Goal: Task Accomplishment & Management: Complete application form

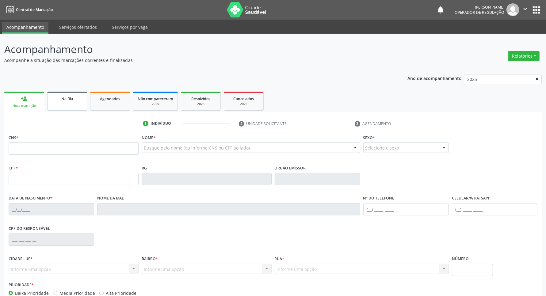
click at [68, 94] on link "Na fila" at bounding box center [67, 101] width 40 height 19
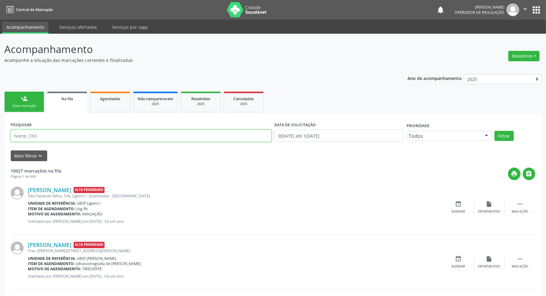
click at [63, 134] on input "text" at bounding box center [141, 136] width 261 height 12
type input "704503310613715"
click at [495, 131] on button "Filtrar" at bounding box center [504, 136] width 19 height 10
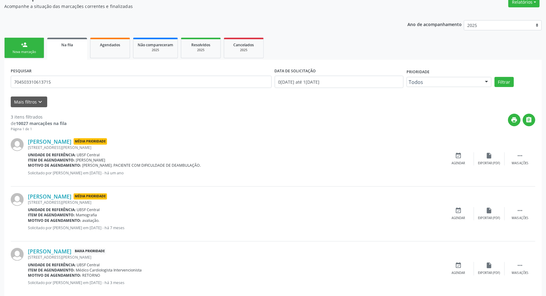
scroll to position [65, 0]
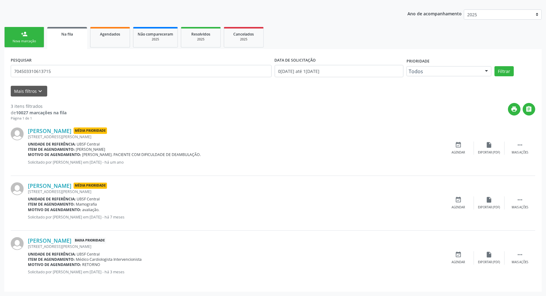
click at [82, 85] on form "PESQUISAR 704503310613715 DATA DE SOLICITAÇÃO [DATE] até [DATE] Prioridade Todo…" at bounding box center [273, 75] width 525 height 41
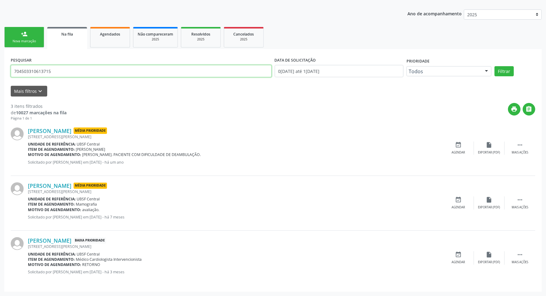
click at [74, 73] on input "704503310613715" at bounding box center [141, 71] width 261 height 12
click at [74, 74] on input "704503310613715" at bounding box center [141, 71] width 261 height 12
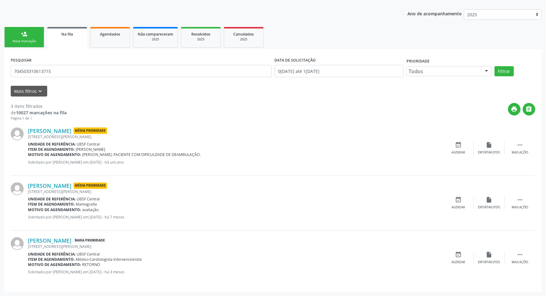
click at [106, 44] on link "Agendados" at bounding box center [110, 37] width 40 height 21
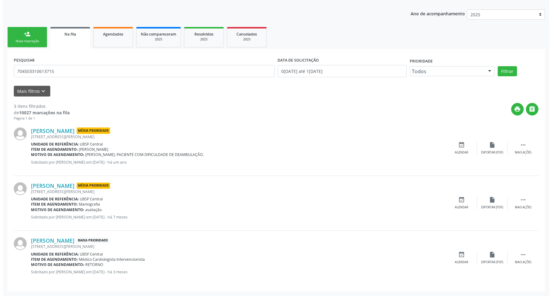
select select "7"
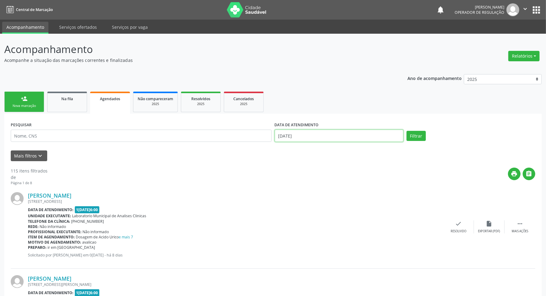
click at [318, 132] on input "[DATE]" at bounding box center [339, 136] width 129 height 12
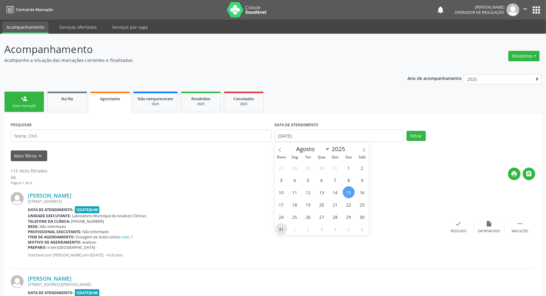
click at [282, 229] on span "31" at bounding box center [281, 229] width 12 height 12
type input "[DATE]"
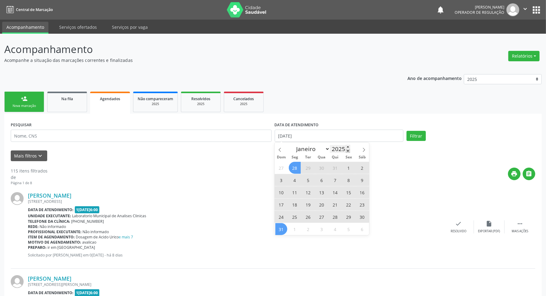
click at [347, 150] on span at bounding box center [348, 151] width 4 height 4
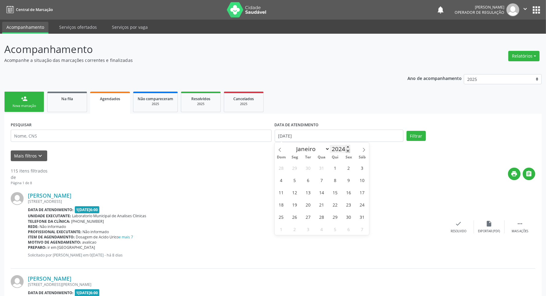
click at [347, 150] on span at bounding box center [348, 151] width 4 height 4
type input "2023"
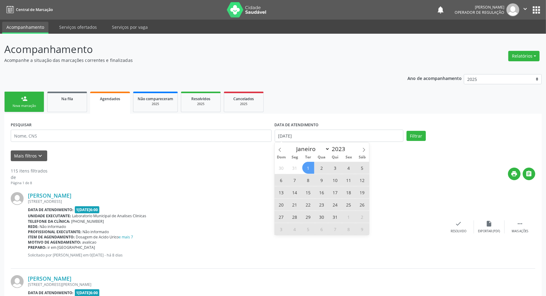
click at [310, 166] on span "1" at bounding box center [308, 168] width 12 height 12
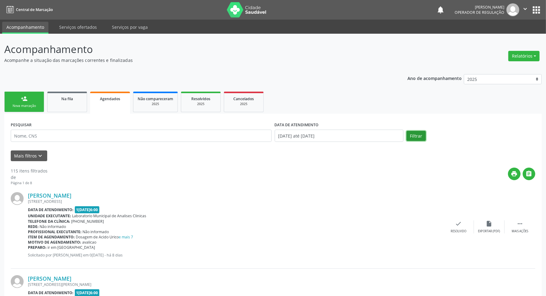
click at [407, 137] on button "Filtrar" at bounding box center [416, 136] width 19 height 10
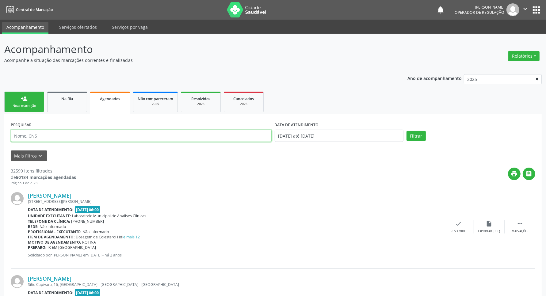
click at [219, 136] on input "text" at bounding box center [141, 136] width 261 height 12
paste input "704503310613715"
type input "704503310613715"
click at [407, 131] on button "Filtrar" at bounding box center [416, 136] width 19 height 10
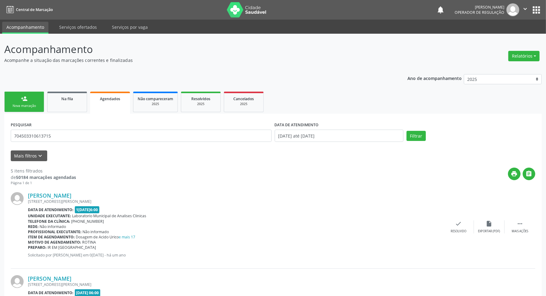
click at [42, 104] on link "person_add Nova marcação" at bounding box center [24, 102] width 40 height 21
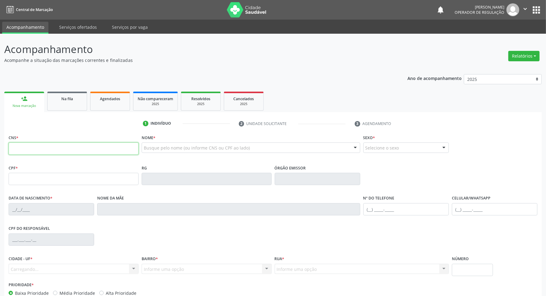
click at [88, 147] on input "text" at bounding box center [74, 149] width 130 height 12
paste input "704 5033 1061 3715"
type input "704 5033 1061 3715"
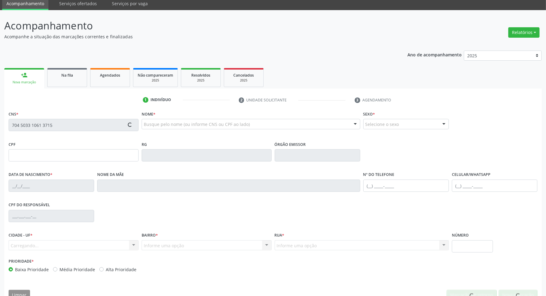
scroll to position [36, 0]
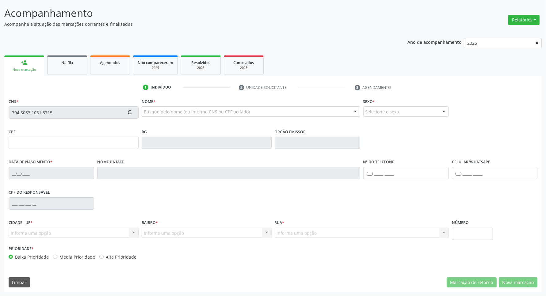
type input "071.485.277-59"
type input "[DATE]"
type input "[PERSON_NAME]"
type input "[PHONE_NUMBER]"
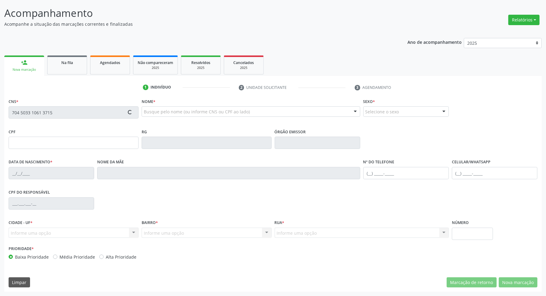
type input "150"
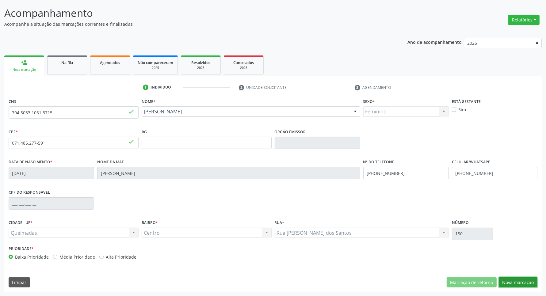
click at [512, 279] on button "Nova marcação" at bounding box center [518, 282] width 39 height 10
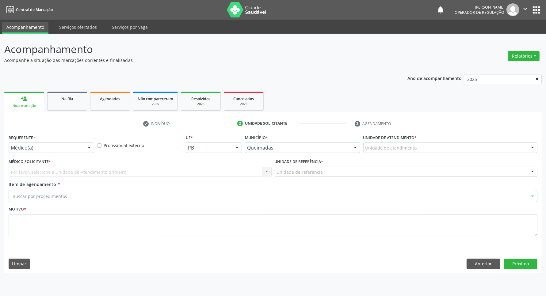
scroll to position [0, 0]
drag, startPoint x: 81, startPoint y: 146, endPoint x: 83, endPoint y: 159, distance: 13.7
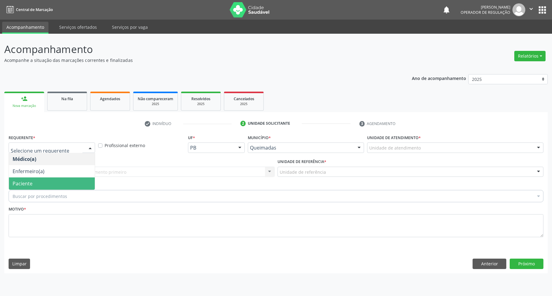
click at [87, 183] on span "Paciente" at bounding box center [52, 184] width 86 height 12
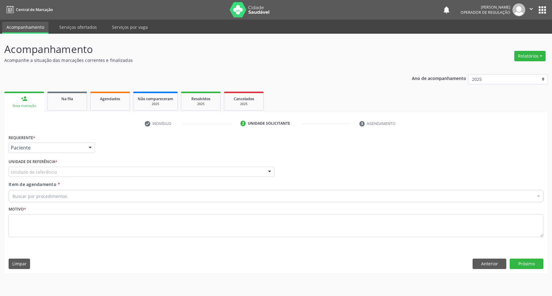
click at [77, 177] on div "Unidade de referência * Unidade de referência UBSF Ligeiro II UBSF Saulo Leal […" at bounding box center [141, 169] width 269 height 24
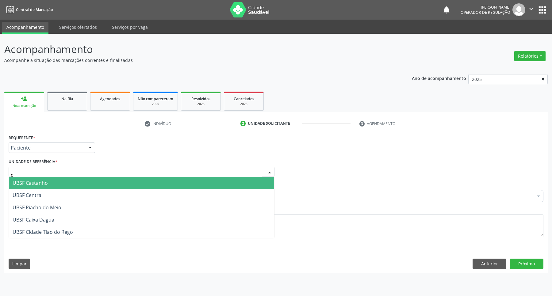
click at [68, 171] on div "c" at bounding box center [142, 172] width 266 height 10
type input "ce"
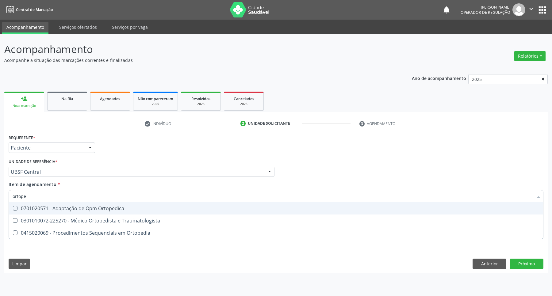
type input "ortoped"
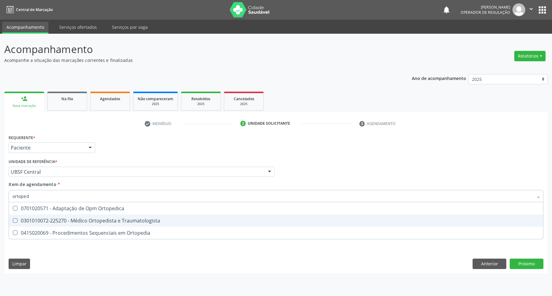
click at [126, 221] on div "0301010072-225270 - Médico Ortopedista e Traumatologista" at bounding box center [276, 220] width 527 height 5
checkbox Traumatologista "true"
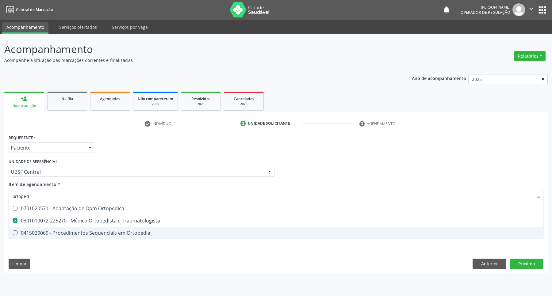
click at [152, 249] on div "Requerente * Paciente Médico(a) Enfermeiro(a) Paciente Nenhum resultado encontr…" at bounding box center [275, 203] width 543 height 140
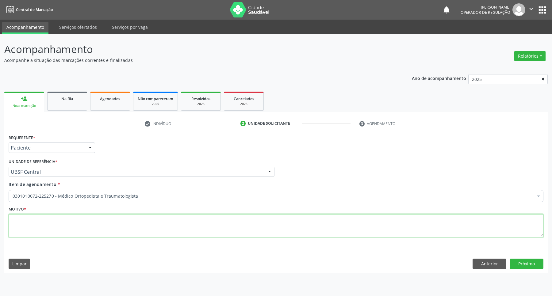
click at [140, 227] on textarea at bounding box center [276, 225] width 535 height 23
type textarea "t"
type textarea "consulta (2024)"
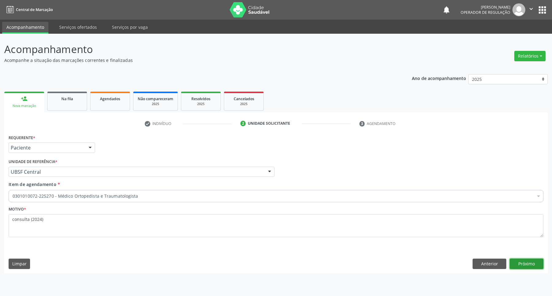
click at [513, 263] on button "Próximo" at bounding box center [527, 264] width 34 height 10
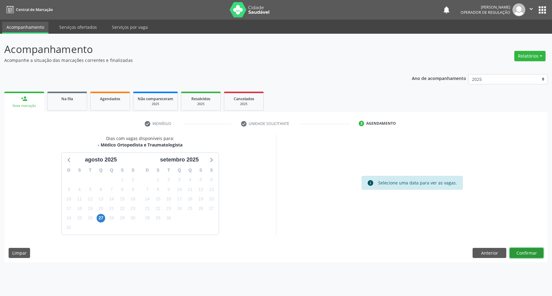
click at [536, 251] on button "Confirmar" at bounding box center [527, 253] width 34 height 10
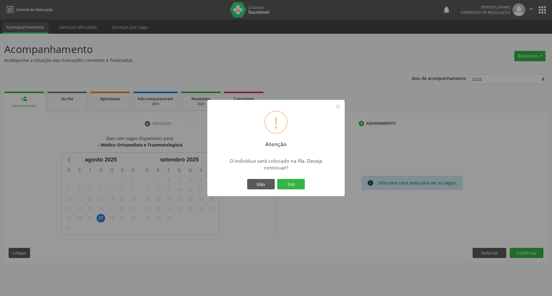
click at [277, 179] on button "Sim" at bounding box center [291, 184] width 28 height 10
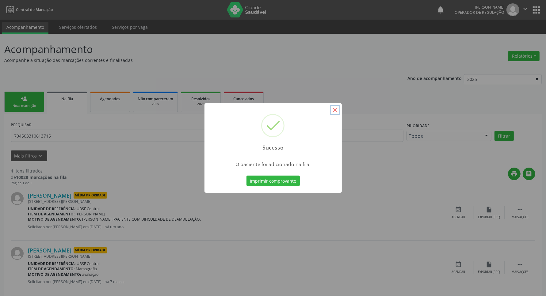
click at [337, 109] on button "×" at bounding box center [335, 110] width 10 height 10
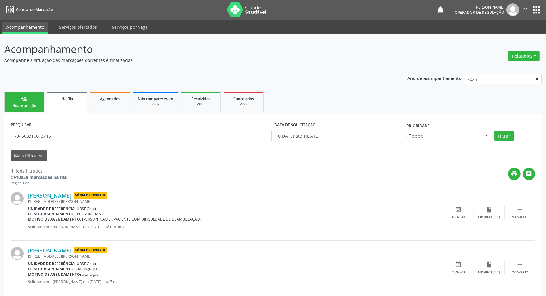
click at [16, 98] on link "person_add Nova marcação" at bounding box center [24, 102] width 40 height 21
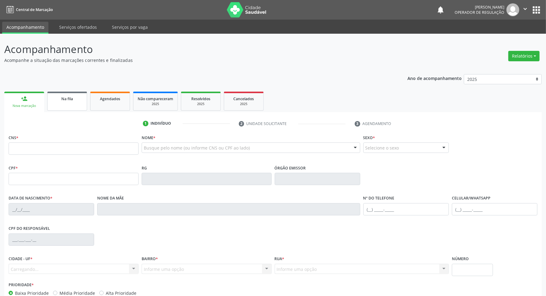
click at [54, 106] on link "Na fila" at bounding box center [67, 101] width 40 height 19
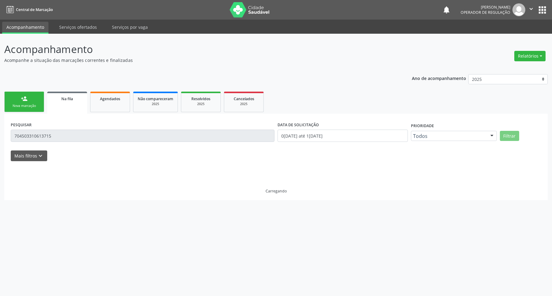
drag, startPoint x: 60, startPoint y: 143, endPoint x: 52, endPoint y: 138, distance: 9.2
click at [60, 143] on div "PESQUISAR 704503310613715" at bounding box center [142, 133] width 267 height 26
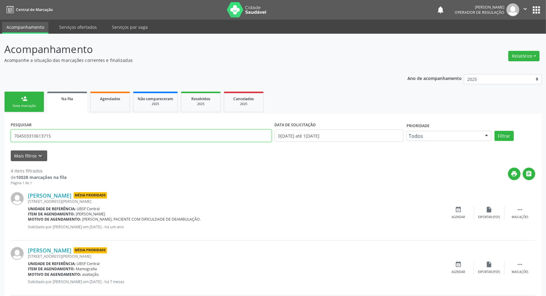
click at [57, 137] on input "704503310613715" at bounding box center [141, 136] width 261 height 12
type input "700303968385138"
click at [495, 131] on button "Filtrar" at bounding box center [504, 136] width 19 height 10
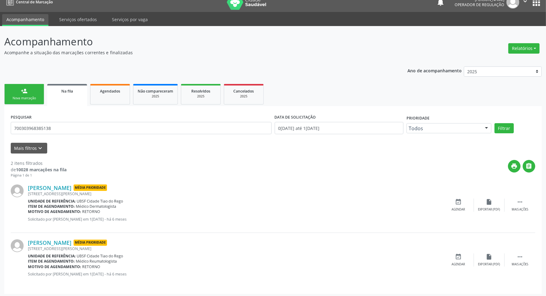
scroll to position [10, 0]
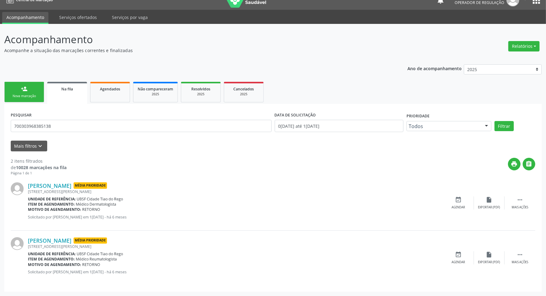
click at [25, 94] on div "Nova marcação" at bounding box center [24, 96] width 31 height 5
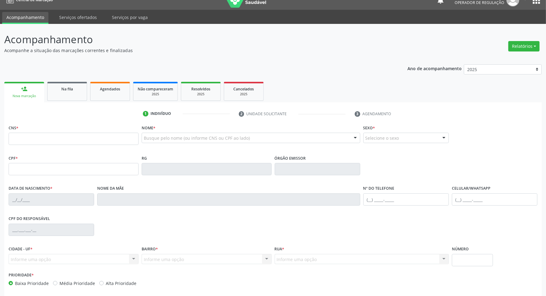
click at [68, 147] on fieldset "CNS *" at bounding box center [74, 136] width 130 height 26
click at [65, 143] on input "text" at bounding box center [74, 139] width 130 height 12
type input "706 4096 3205 2080"
type input "161.746.594-10"
type input "[DATE]"
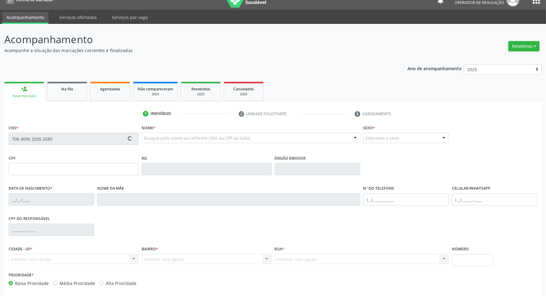
type input "[PERSON_NAME]"
type input "[PHONE_NUMBER]"
type input "114.932.564-08"
type input "361"
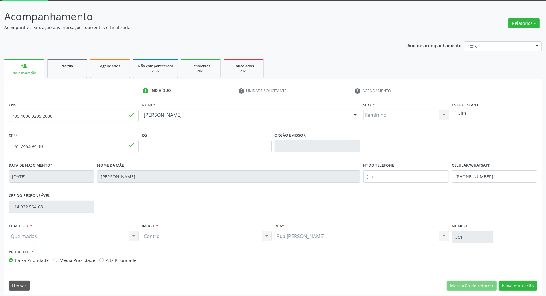
scroll to position [36, 0]
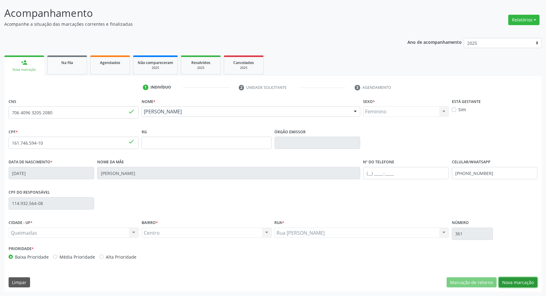
drag, startPoint x: 508, startPoint y: 283, endPoint x: 169, endPoint y: 203, distance: 348.7
click at [506, 283] on button "Nova marcação" at bounding box center [518, 282] width 39 height 10
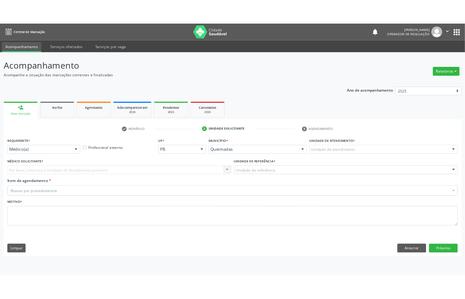
scroll to position [0, 0]
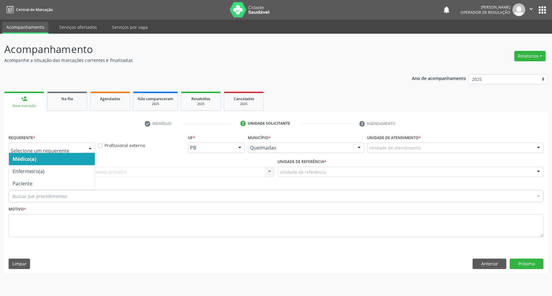
drag, startPoint x: 50, startPoint y: 148, endPoint x: 47, endPoint y: 181, distance: 33.3
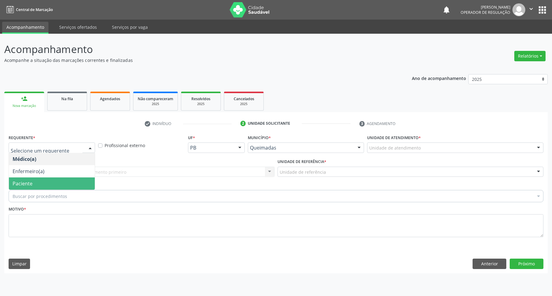
click at [46, 183] on span "Paciente" at bounding box center [52, 184] width 86 height 12
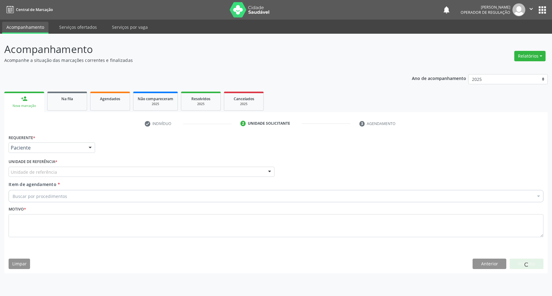
click at [57, 175] on div "Unidade de referência" at bounding box center [142, 172] width 266 height 10
type input "CENTR"
click at [342, 275] on div "Acompanhamento Acompanhe a situação das marcações correntes e finalizadas Relat…" at bounding box center [276, 165] width 552 height 262
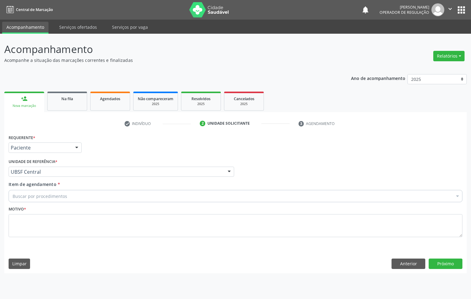
click at [100, 201] on div "Buscar por procedimentos" at bounding box center [235, 196] width 453 height 12
paste input "OFTALMOLOGISTA"
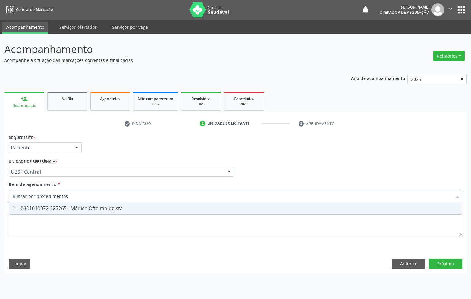
type input "OFTALMOLOGISTA"
drag, startPoint x: 98, startPoint y: 207, endPoint x: 102, endPoint y: 203, distance: 5.7
click at [99, 206] on div "0301010072-225265 - Médico Oftalmologista" at bounding box center [236, 208] width 446 height 5
checkbox Oftalmologista "true"
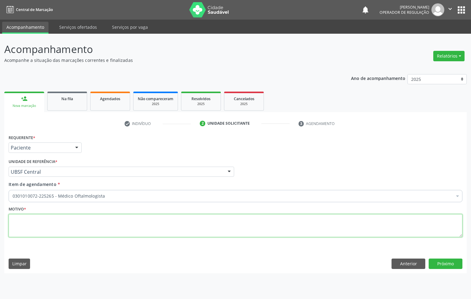
click at [100, 218] on textarea at bounding box center [235, 225] width 453 height 23
paste textarea "CONSULTA INFANTIL 05/2025"
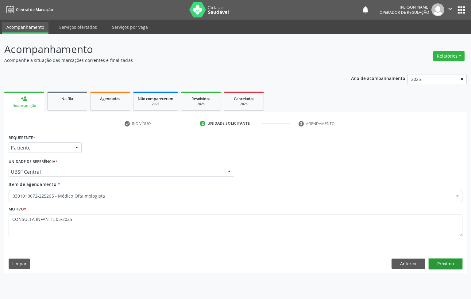
click at [448, 264] on button "Próximo" at bounding box center [445, 264] width 34 height 10
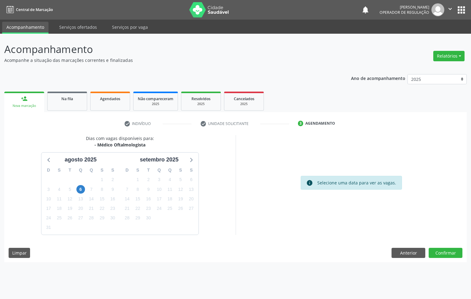
click at [117, 204] on div "23" at bounding box center [112, 209] width 11 height 10
click at [124, 206] on span "21" at bounding box center [127, 209] width 9 height 9
click at [412, 253] on button "Anterior" at bounding box center [408, 253] width 34 height 10
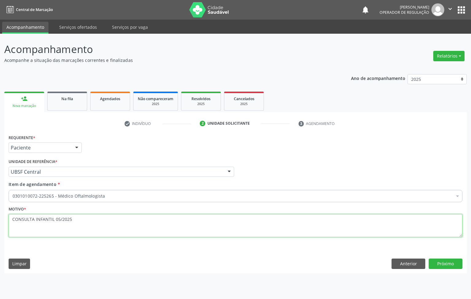
click at [109, 220] on textarea "CONSULTA INFANTIL 05/2025" at bounding box center [235, 225] width 453 height 23
paste textarea "AVALIAÇÃO"
type textarea "AVALIAÇÃO INFANTIL 05/2025"
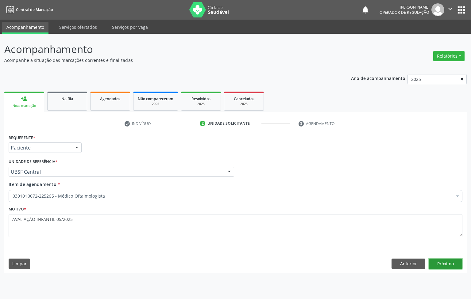
click at [440, 265] on button "Próximo" at bounding box center [445, 264] width 34 height 10
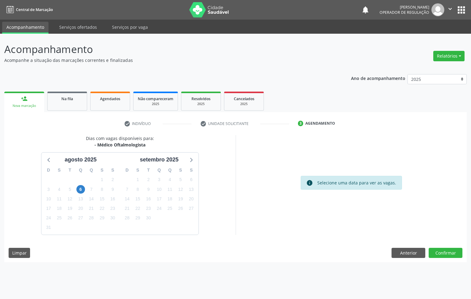
click at [187, 205] on div "27" at bounding box center [191, 209] width 9 height 10
click at [193, 206] on span "27" at bounding box center [191, 209] width 9 height 9
click at [446, 256] on button "Confirmar" at bounding box center [445, 253] width 34 height 10
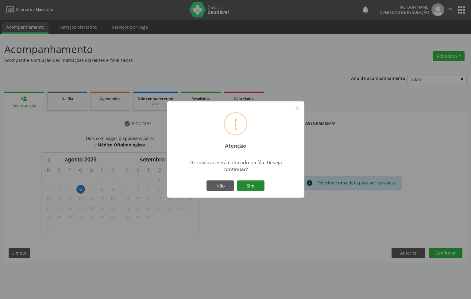
click at [245, 184] on button "Sim" at bounding box center [251, 186] width 28 height 10
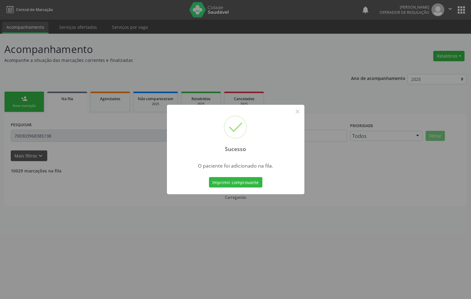
click at [41, 88] on div "Sucesso × O paciente foi adicionado na fila. Imprimir comprovante Cancel" at bounding box center [235, 149] width 471 height 299
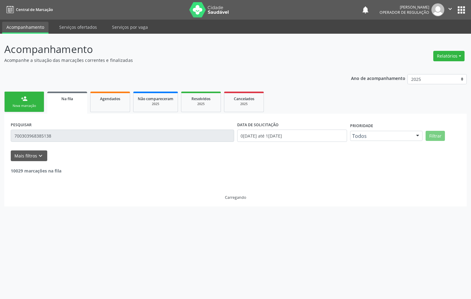
click at [35, 99] on link "person_add Nova marcação" at bounding box center [24, 102] width 40 height 21
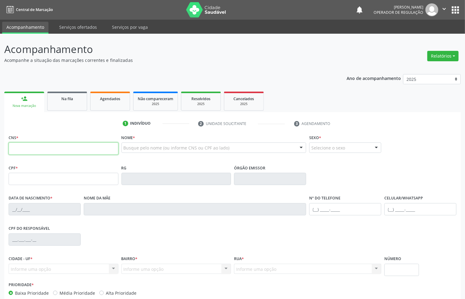
click at [48, 147] on input "text" at bounding box center [64, 149] width 110 height 12
type input "706 5023 6826 6495"
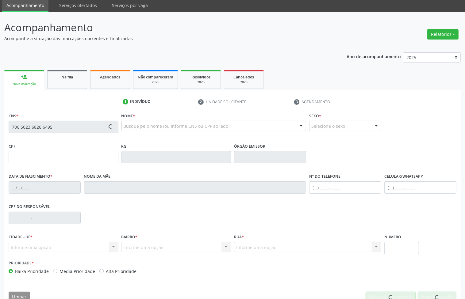
scroll to position [33, 0]
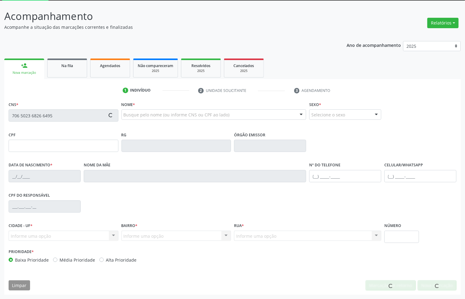
click at [354, 218] on div "CPF do responsável" at bounding box center [232, 206] width 451 height 30
type input "706.191.504-83"
type input "1[DATE]"
type input "[PERSON_NAME]"
type input "[PHONE_NUMBER]"
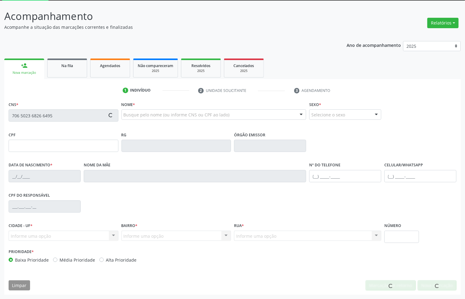
type input "[PHONE_NUMBER]"
type input "657.870.724-72"
type input "65"
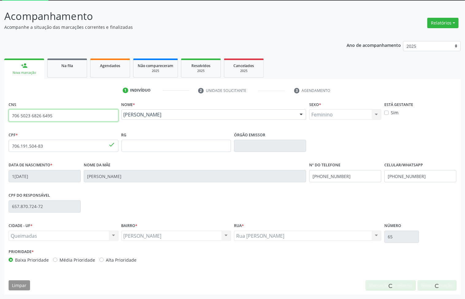
click at [64, 115] on input "706 5023 6826 6495" at bounding box center [64, 115] width 110 height 12
